Goal: Navigation & Orientation: Find specific page/section

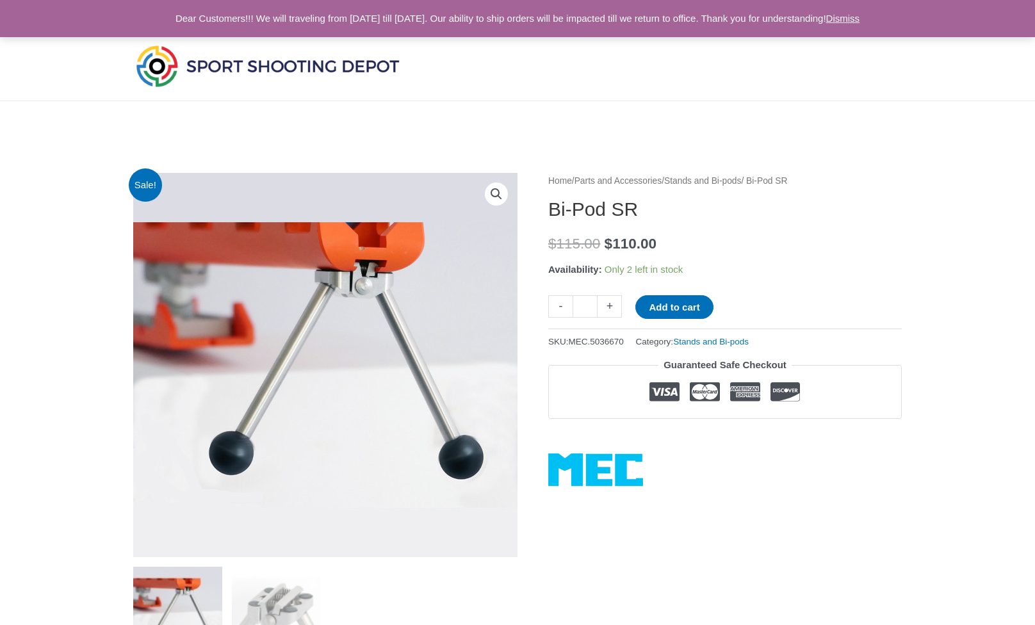
click at [318, 67] on img at bounding box center [267, 65] width 269 height 47
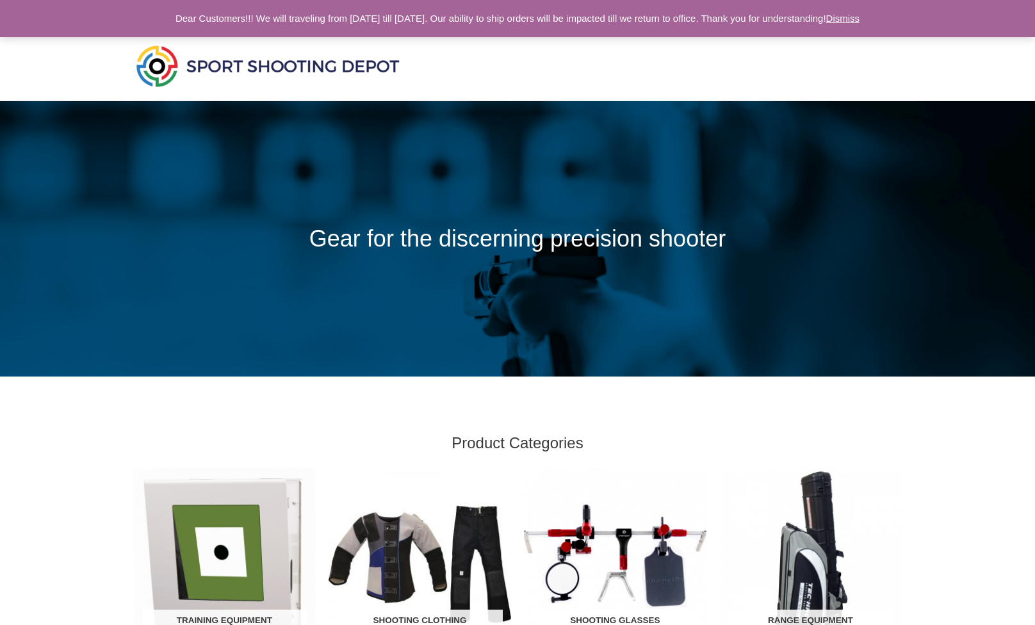
click at [860, 20] on link "Dismiss" at bounding box center [843, 18] width 34 height 11
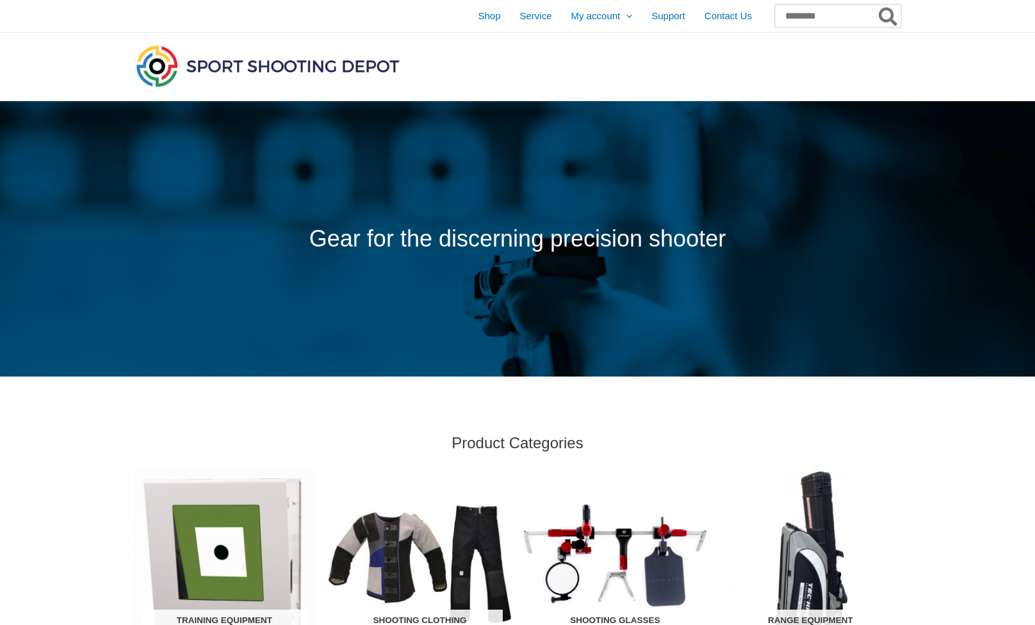
click at [811, 20] on input "Search for:" at bounding box center [838, 15] width 126 height 23
type input "*****"
click at [876, 4] on button "Search" at bounding box center [888, 15] width 25 height 23
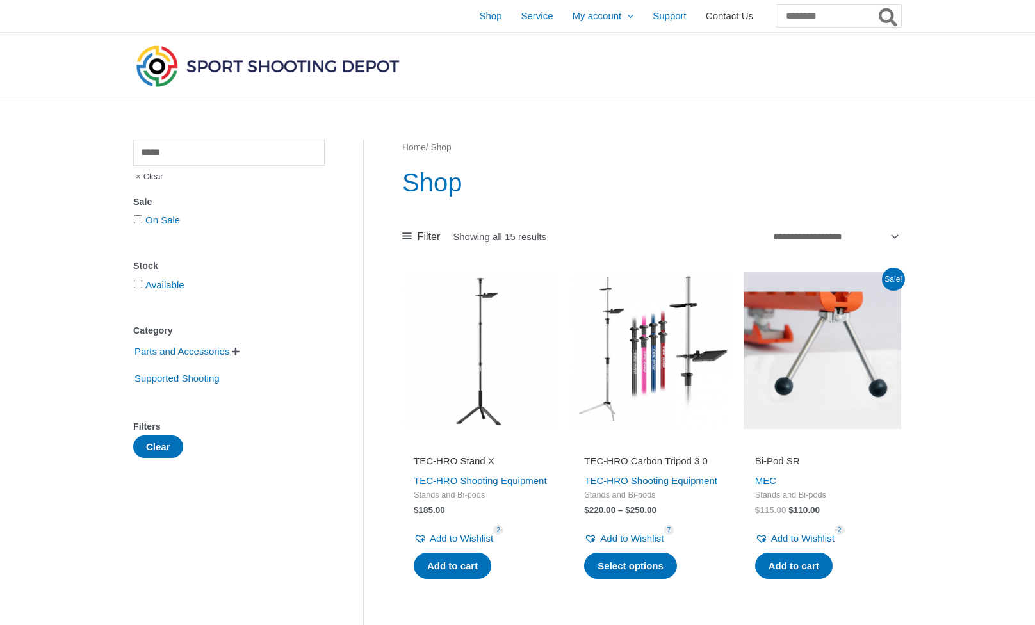
click at [715, 16] on span "Contact Us" at bounding box center [729, 16] width 47 height 32
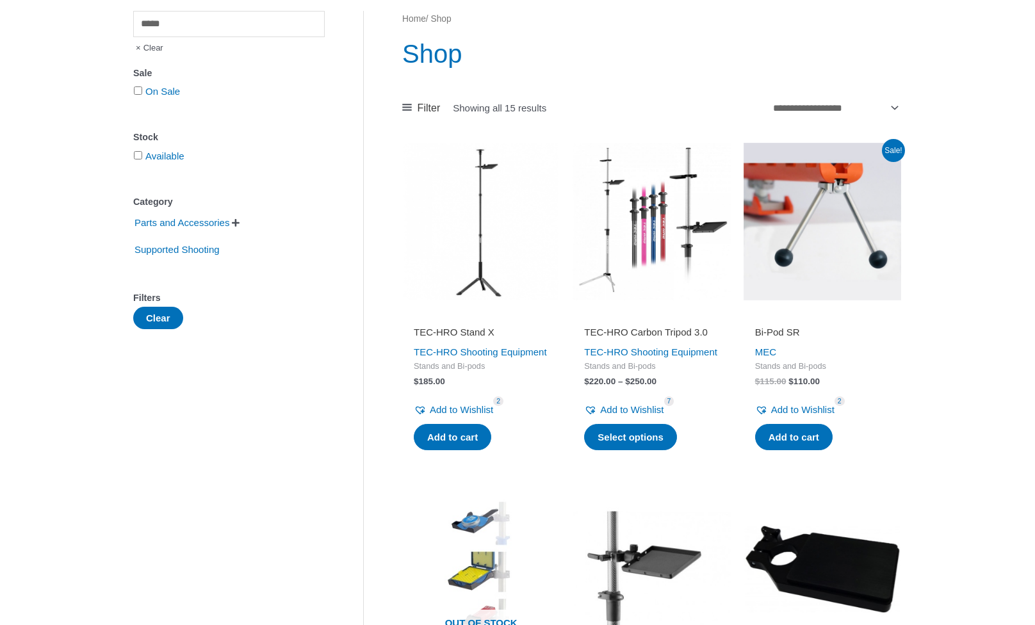
scroll to position [128, 0]
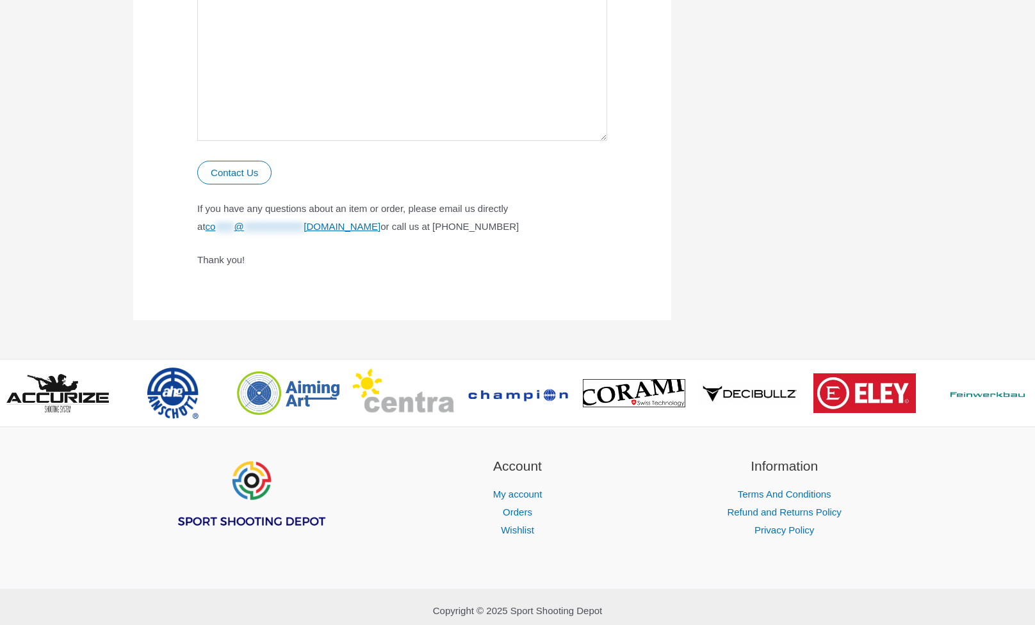
scroll to position [793, 0]
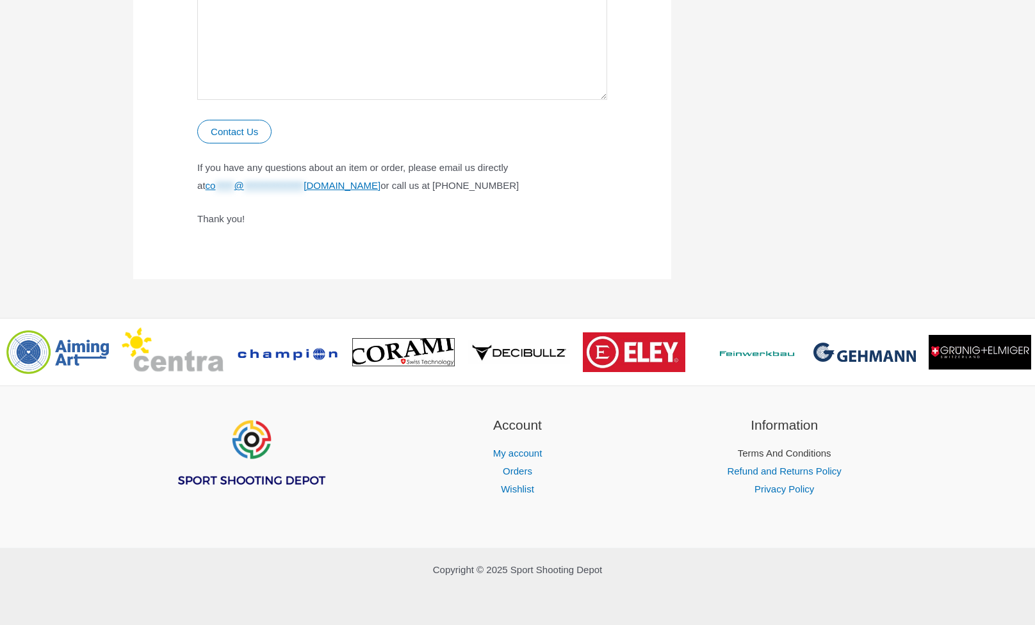
click at [764, 454] on link "Terms And Conditions" at bounding box center [785, 453] width 94 height 11
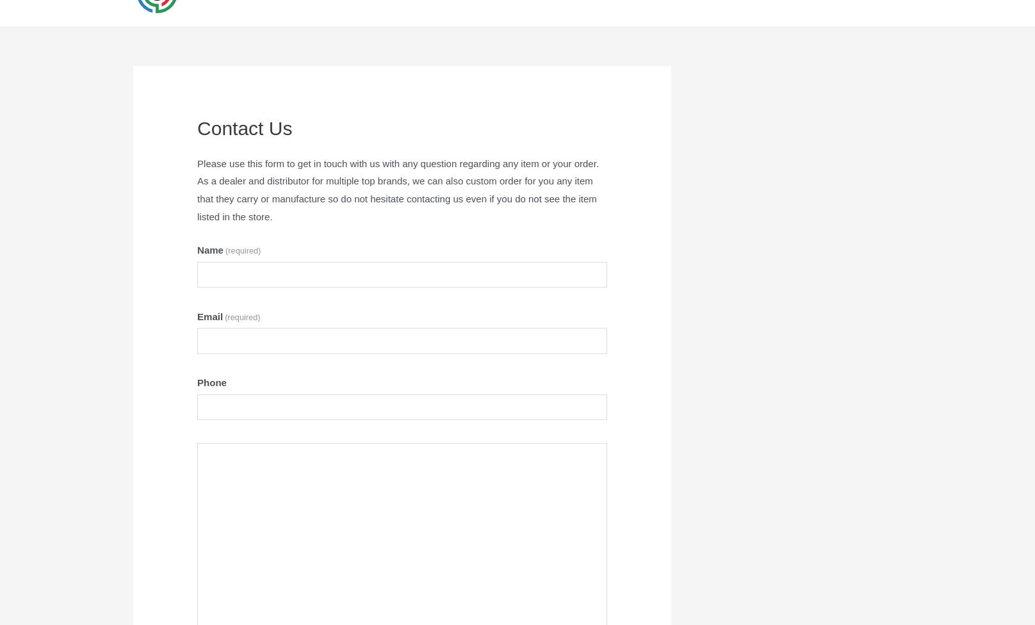
scroll to position [0, 0]
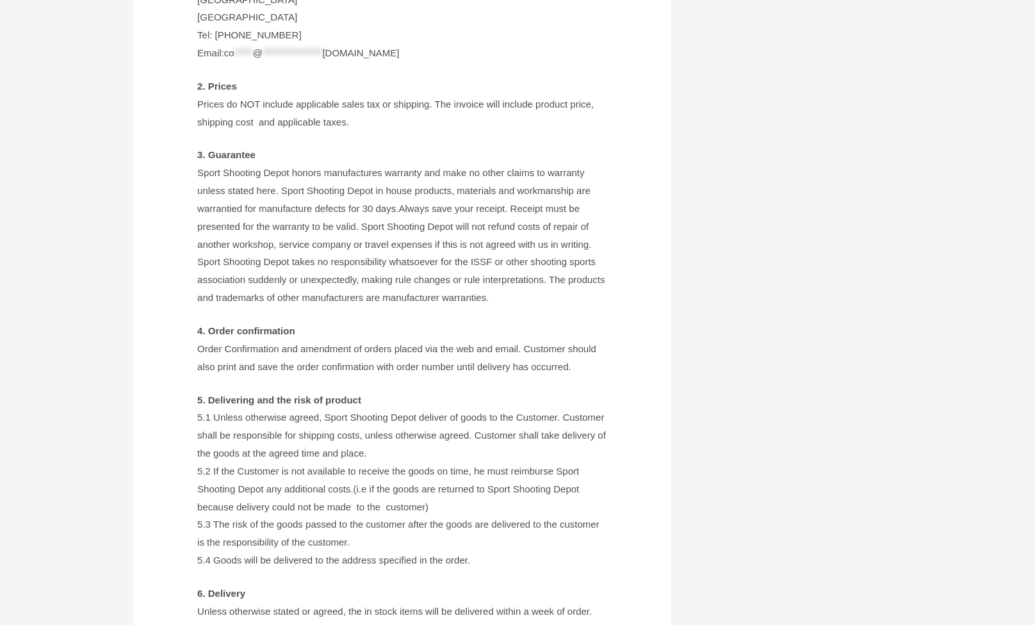
scroll to position [256, 0]
